Goal: Transaction & Acquisition: Purchase product/service

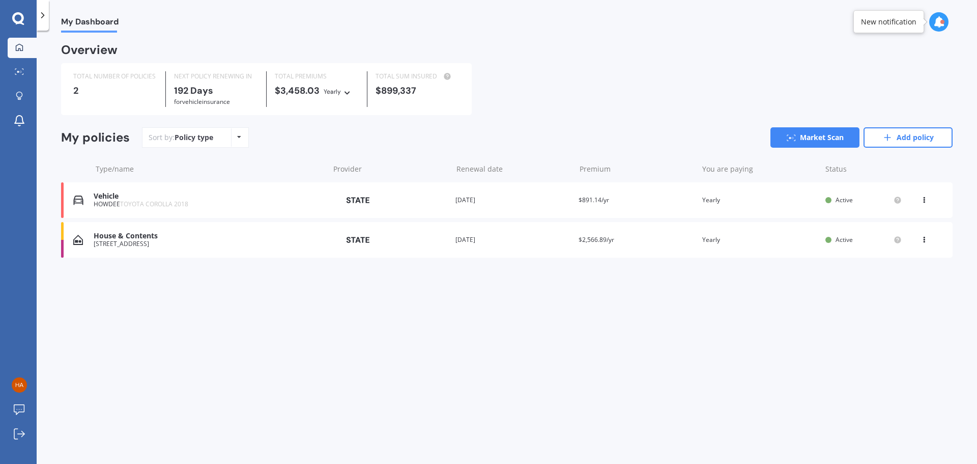
click at [925, 199] on icon at bounding box center [923, 198] width 7 height 6
drag, startPoint x: 924, startPoint y: 321, endPoint x: 923, endPoint y: 313, distance: 7.7
click at [923, 317] on div "My Dashboard Overview TOTAL NUMBER OF POLICIES 2 NEXT POLICY RENEWING [DATE] fo…" at bounding box center [507, 249] width 940 height 433
click at [237, 140] on icon at bounding box center [239, 137] width 4 height 6
click at [310, 140] on div "Sort by: Policy type Policy type Alphabetical Date added Renewing next Market S…" at bounding box center [547, 137] width 810 height 20
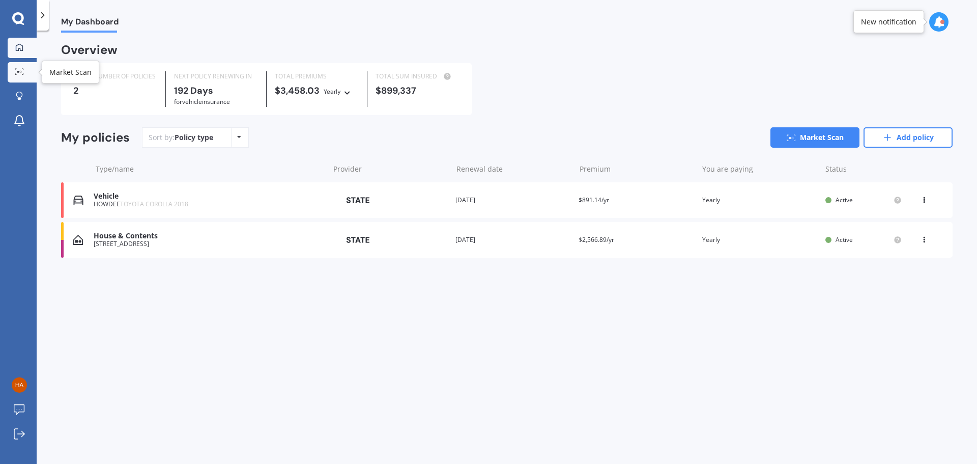
click at [19, 74] on icon at bounding box center [19, 71] width 9 height 7
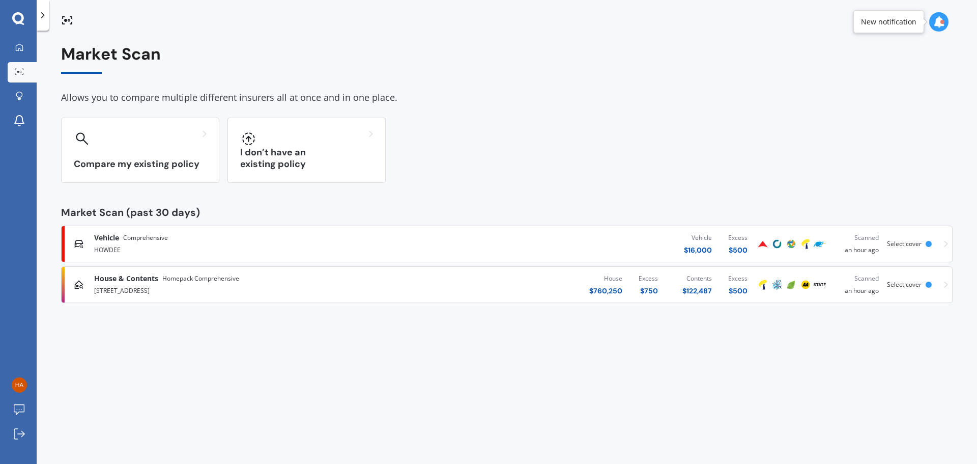
click at [930, 244] on div at bounding box center [928, 244] width 6 height 6
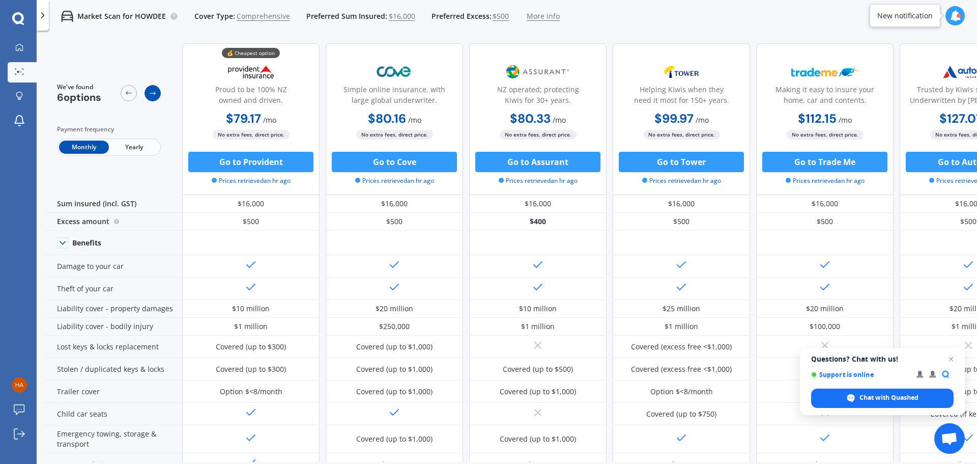
click at [151, 95] on icon at bounding box center [153, 93] width 8 height 8
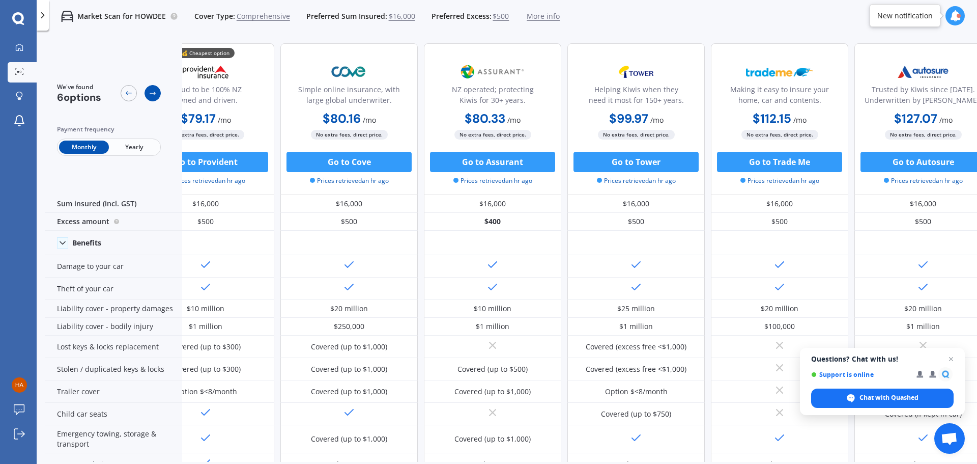
scroll to position [0, 65]
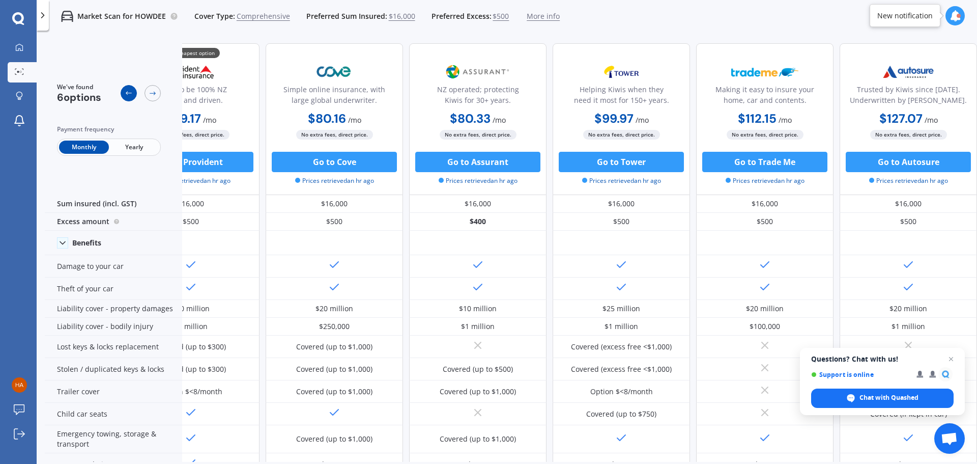
click at [126, 93] on icon at bounding box center [129, 93] width 6 height 4
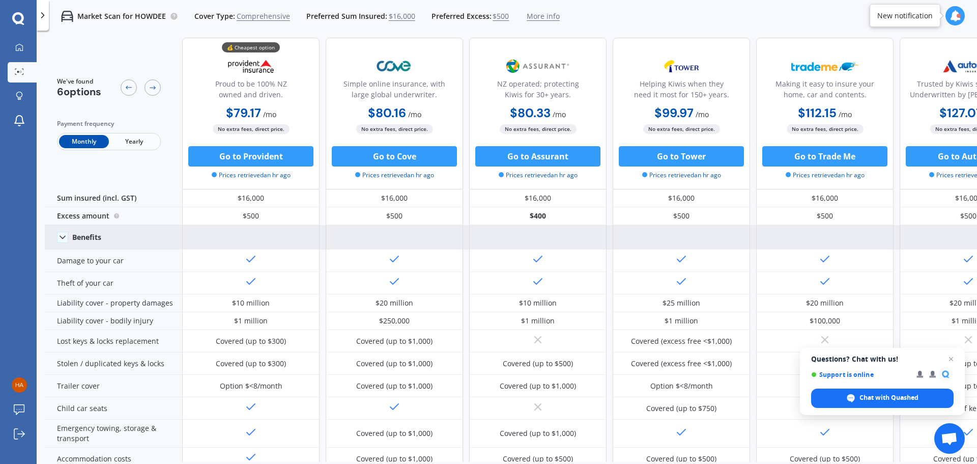
scroll to position [0, 0]
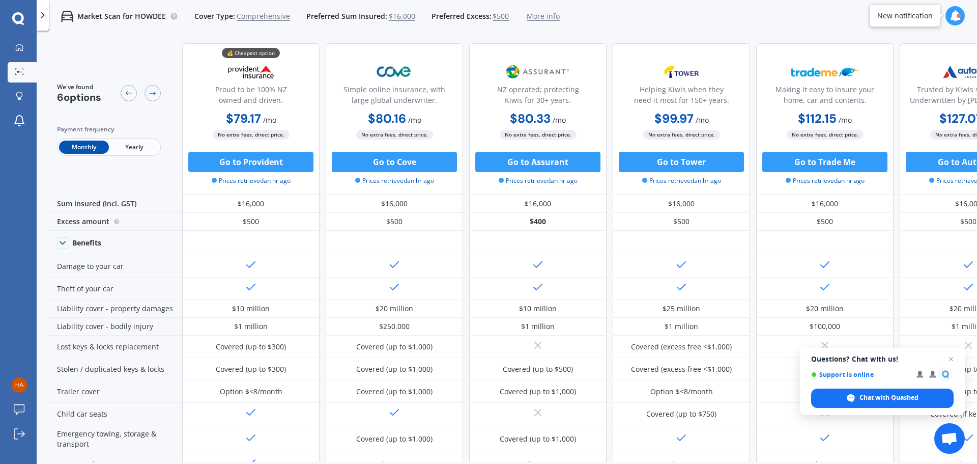
click at [406, 17] on span "$16,000" at bounding box center [402, 16] width 26 height 10
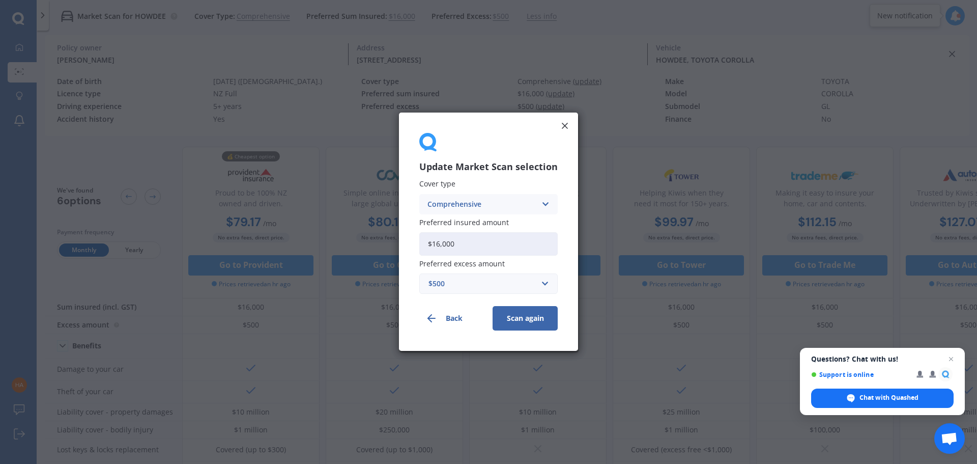
click at [465, 244] on input "$16,000" at bounding box center [488, 243] width 138 height 23
drag, startPoint x: 465, startPoint y: 244, endPoint x: 442, endPoint y: 244, distance: 23.4
click at [442, 244] on input "$16,000" at bounding box center [488, 243] width 138 height 23
click at [445, 244] on input "$16,000" at bounding box center [488, 243] width 138 height 23
click at [459, 237] on input "$16,000" at bounding box center [488, 243] width 138 height 23
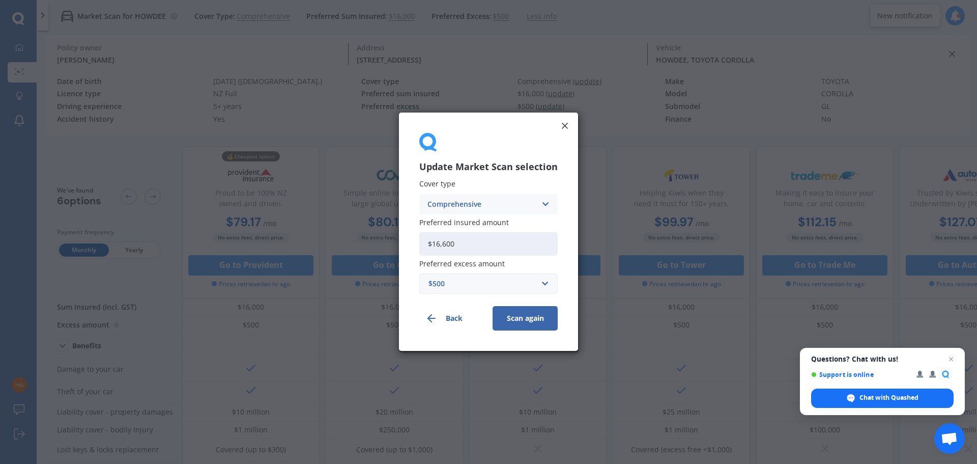
type input "$16,600"
click at [534, 317] on button "Scan again" at bounding box center [525, 318] width 65 height 24
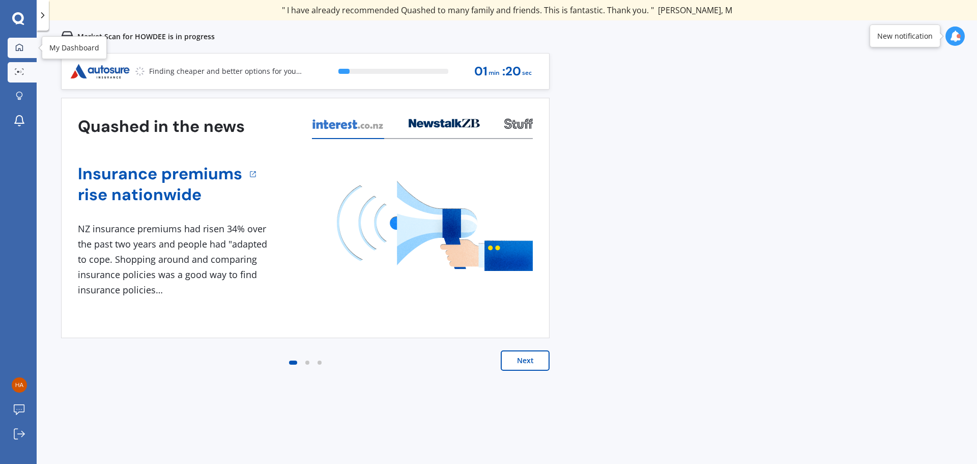
click at [19, 47] on icon at bounding box center [19, 47] width 8 height 8
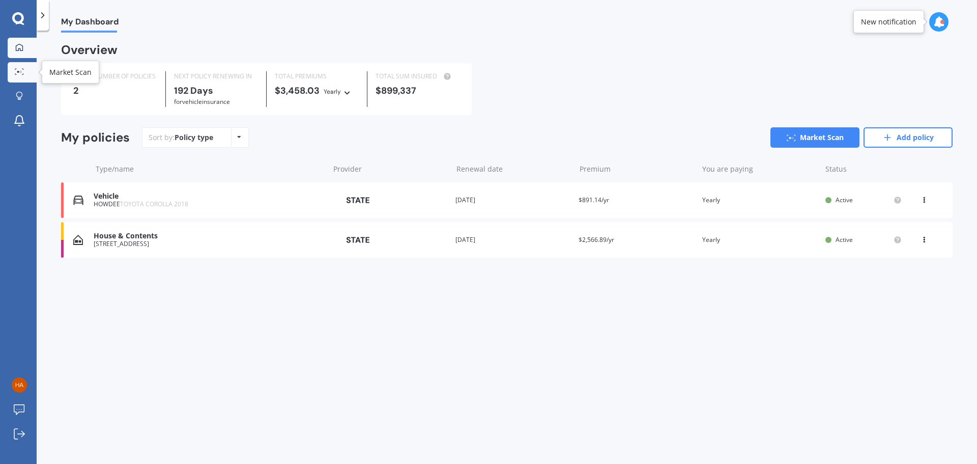
click at [21, 71] on icon at bounding box center [19, 71] width 9 height 7
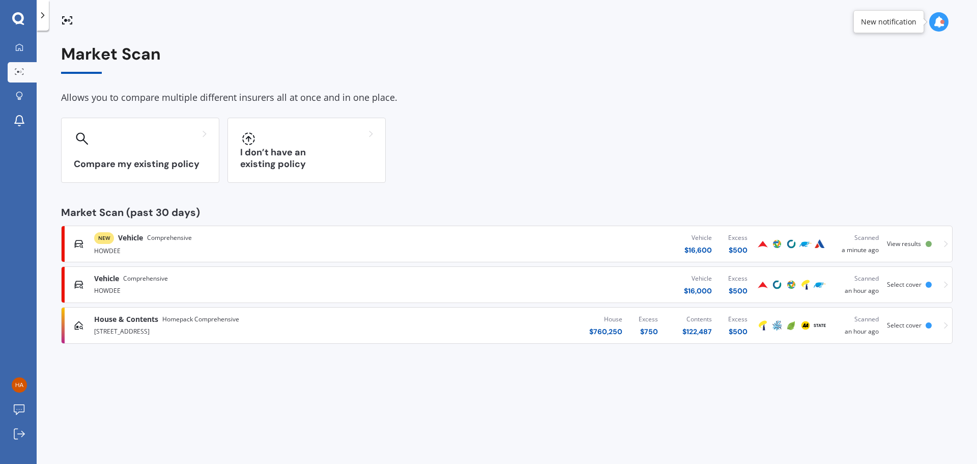
click at [911, 244] on span "View results" at bounding box center [904, 243] width 34 height 9
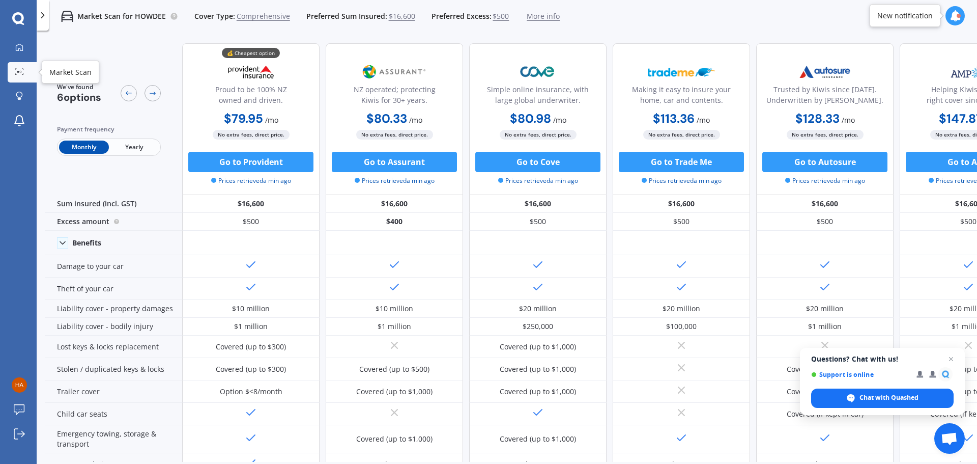
click at [20, 72] on circle at bounding box center [21, 72] width 2 height 2
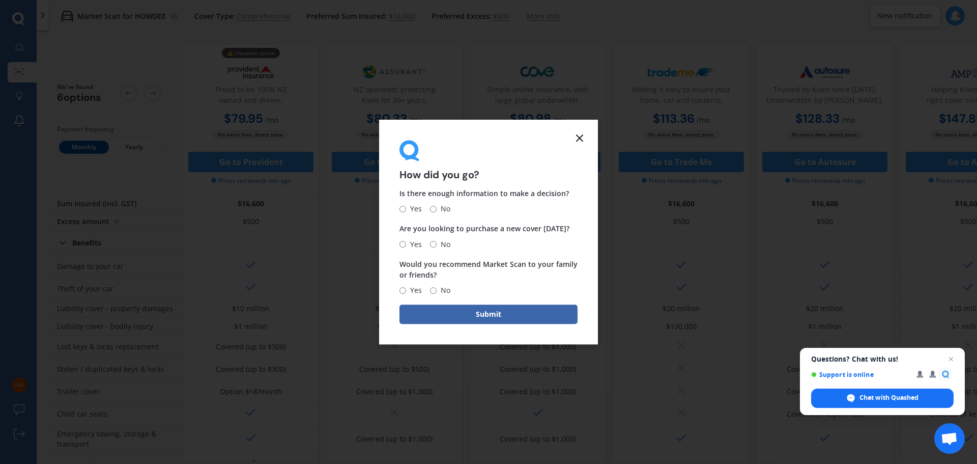
click at [580, 135] on icon at bounding box center [579, 138] width 12 height 12
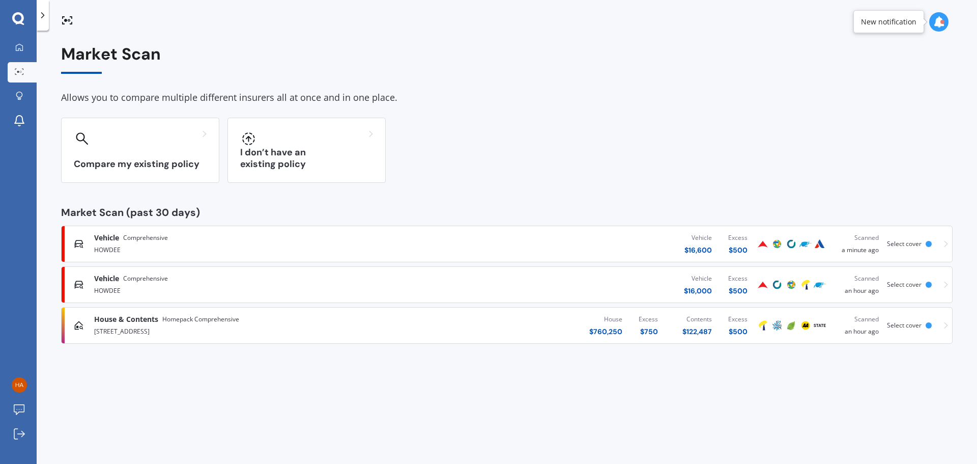
click at [928, 284] on div at bounding box center [928, 284] width 6 height 6
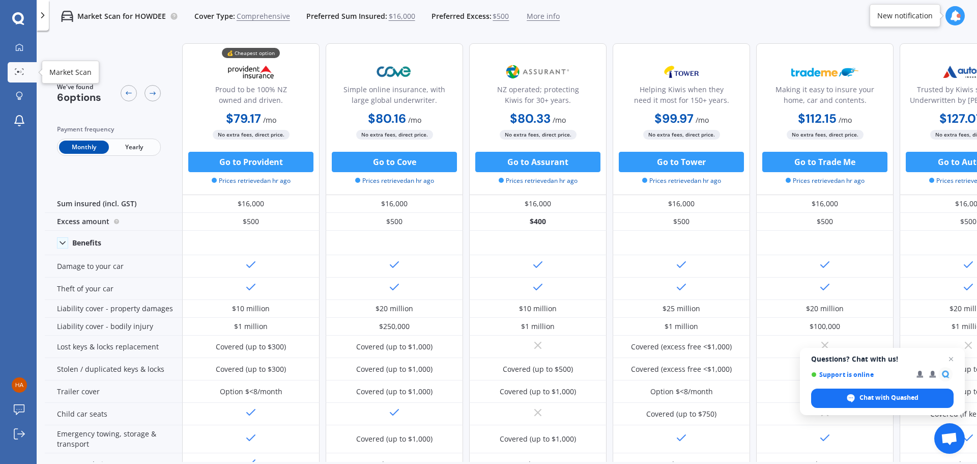
click at [18, 74] on icon at bounding box center [19, 71] width 9 height 7
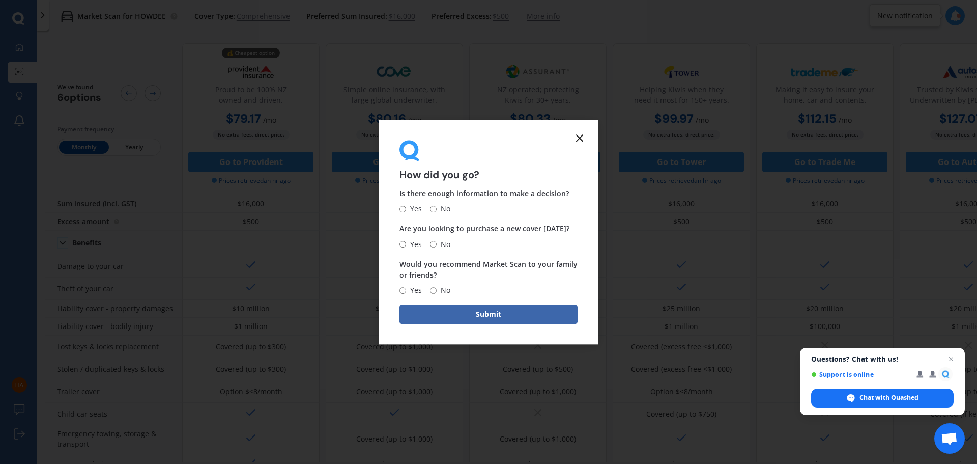
click at [581, 137] on icon at bounding box center [579, 138] width 12 height 12
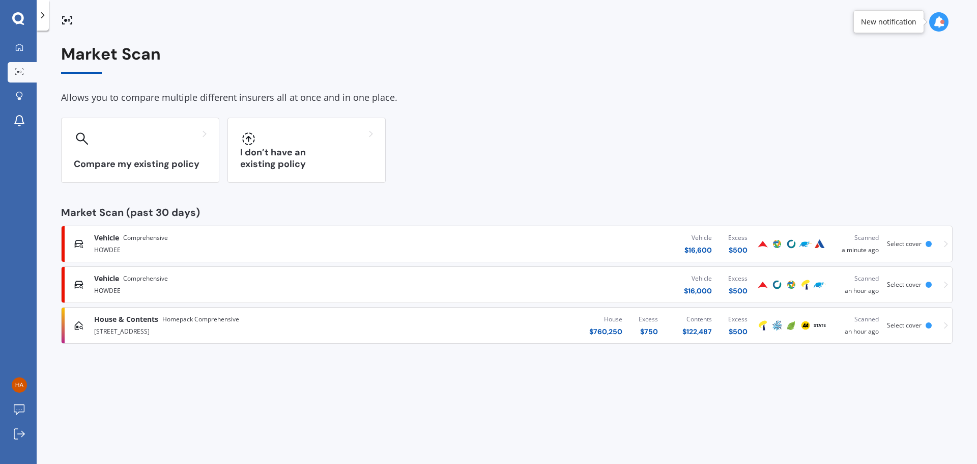
click at [929, 243] on div at bounding box center [928, 244] width 6 height 6
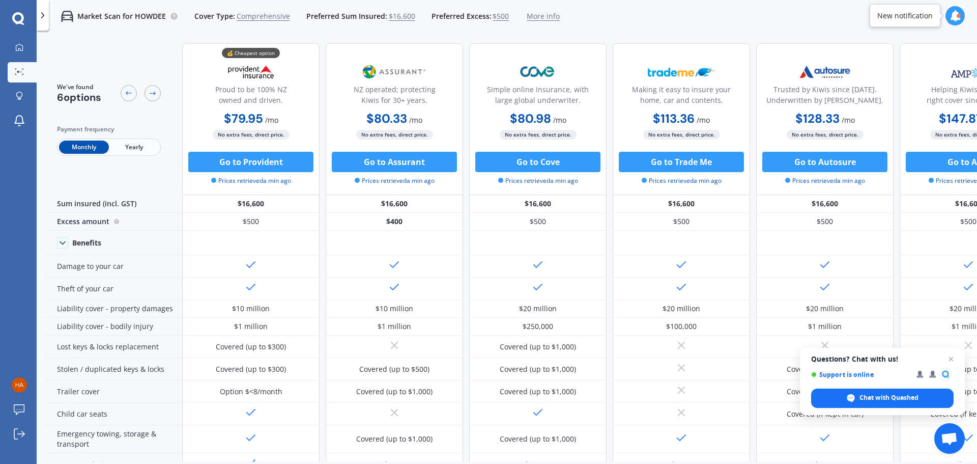
click at [135, 148] on span "Yearly" at bounding box center [134, 146] width 50 height 13
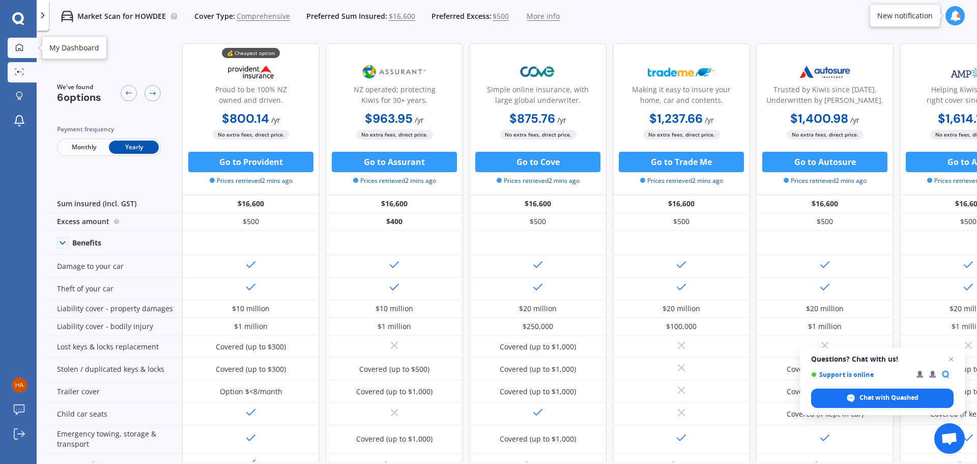
click at [21, 50] on icon at bounding box center [19, 47] width 8 height 8
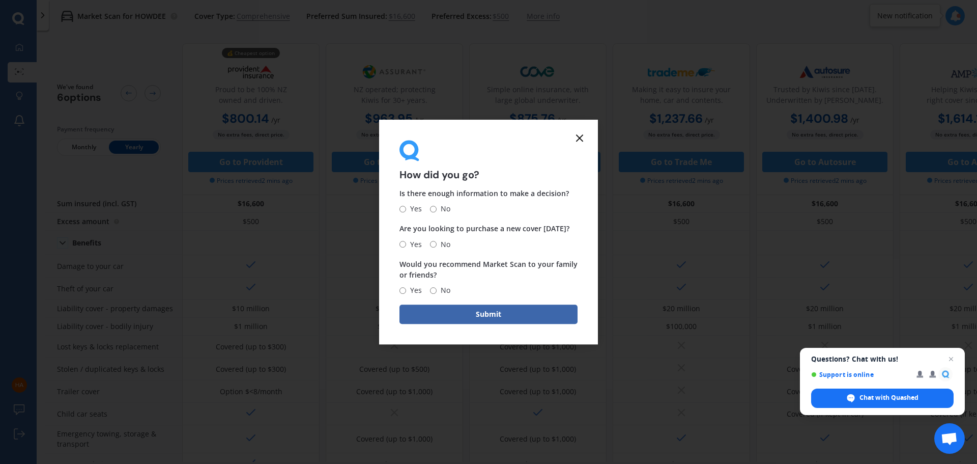
click at [581, 137] on line at bounding box center [579, 138] width 6 height 6
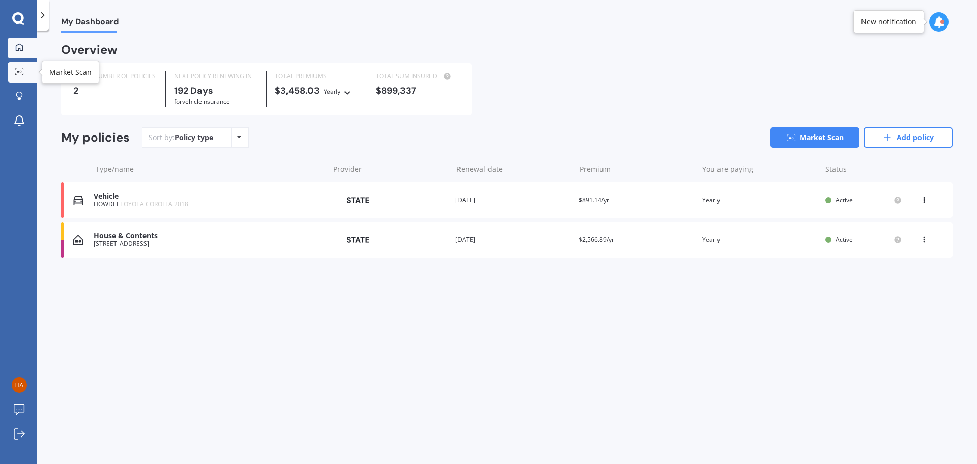
click at [20, 68] on icon at bounding box center [19, 71] width 9 height 7
